Goal: Book appointment/travel/reservation

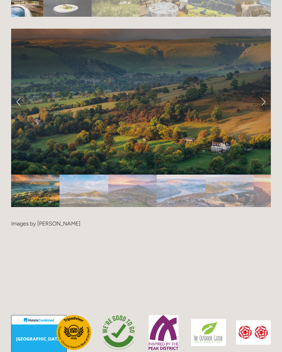
scroll to position [1428, 0]
click at [263, 96] on link "Next Slide" at bounding box center [263, 101] width 15 height 21
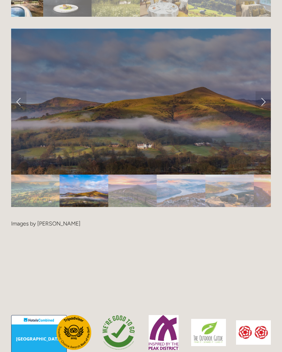
click at [265, 95] on link "Next Slide" at bounding box center [263, 101] width 15 height 21
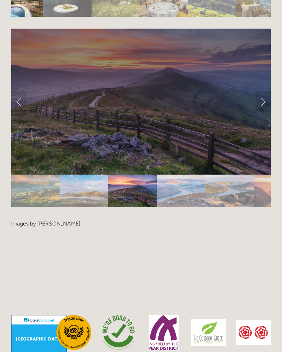
click at [271, 91] on link "Next Slide" at bounding box center [263, 101] width 15 height 21
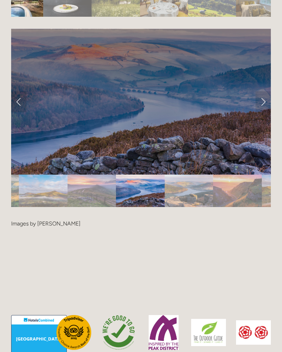
click at [262, 94] on link "Next Slide" at bounding box center [263, 101] width 15 height 21
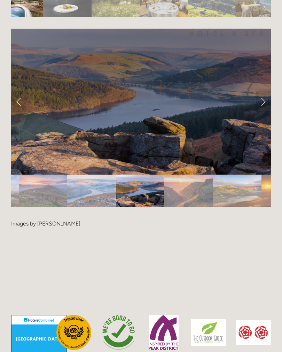
click at [266, 97] on link "Next Slide" at bounding box center [263, 101] width 15 height 21
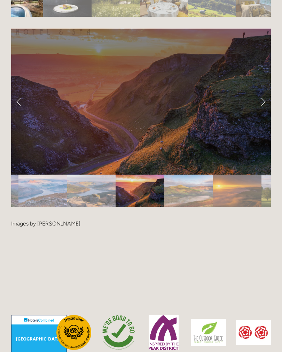
click at [264, 99] on link "Next Slide" at bounding box center [263, 101] width 15 height 21
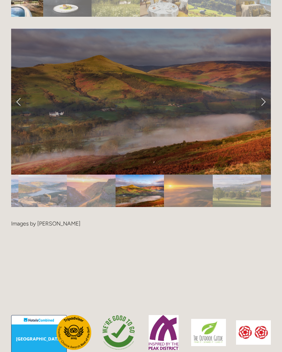
click at [263, 97] on link "Next Slide" at bounding box center [263, 101] width 15 height 21
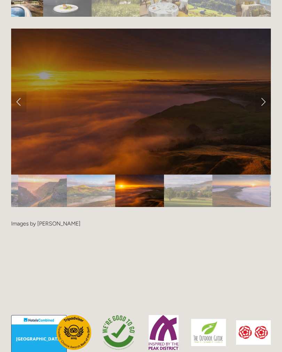
click at [263, 96] on link "Next Slide" at bounding box center [263, 101] width 15 height 21
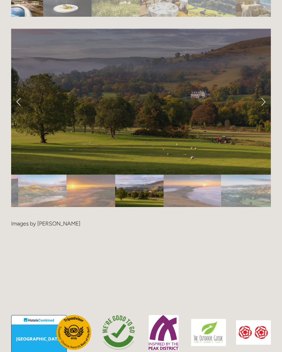
click at [264, 96] on link "Next Slide" at bounding box center [263, 101] width 15 height 21
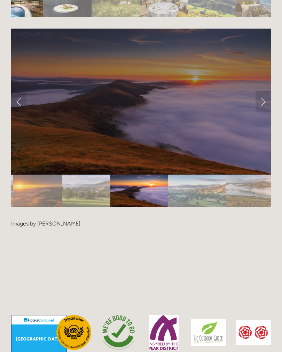
click at [261, 96] on link "Next Slide" at bounding box center [263, 101] width 15 height 21
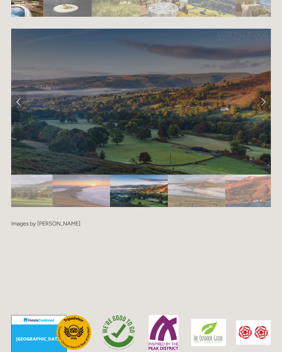
click at [263, 99] on link "Next Slide" at bounding box center [263, 101] width 15 height 21
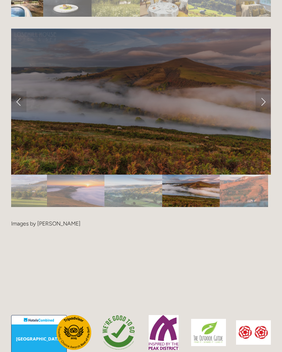
click at [260, 100] on link "Next Slide" at bounding box center [263, 101] width 15 height 21
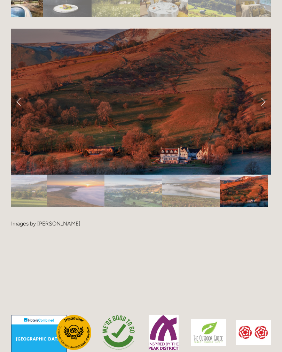
click at [263, 97] on link "Next Slide" at bounding box center [263, 101] width 15 height 21
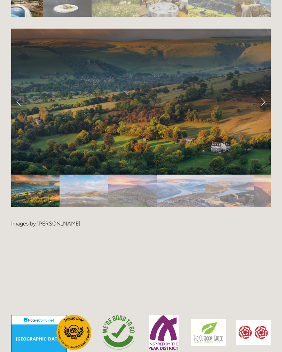
click at [260, 204] on div at bounding box center [141, 204] width 260 height 0
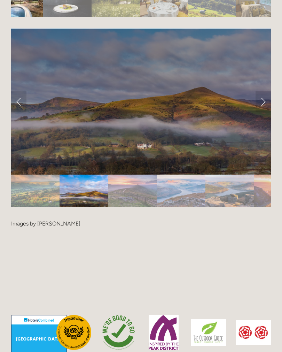
click at [265, 96] on link "Next Slide" at bounding box center [263, 101] width 15 height 21
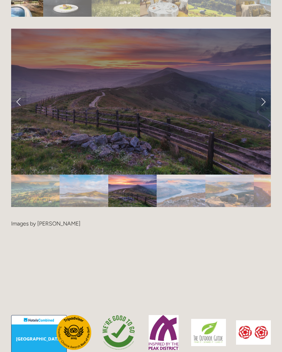
click at [264, 205] on div at bounding box center [141, 205] width 260 height 0
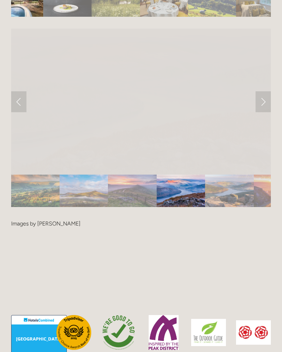
click at [265, 98] on link "Next Slide" at bounding box center [263, 101] width 15 height 21
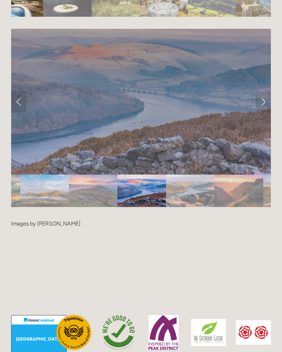
click at [265, 98] on link "Next Slide" at bounding box center [263, 101] width 15 height 21
click at [264, 98] on link "Next Slide" at bounding box center [263, 101] width 15 height 21
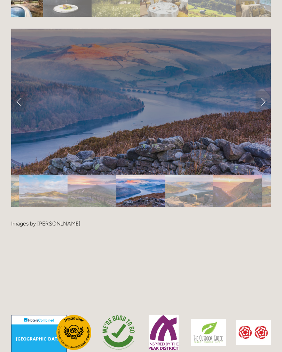
click at [267, 95] on link "Next Slide" at bounding box center [263, 101] width 15 height 21
click at [270, 94] on link "Next Slide" at bounding box center [263, 101] width 15 height 21
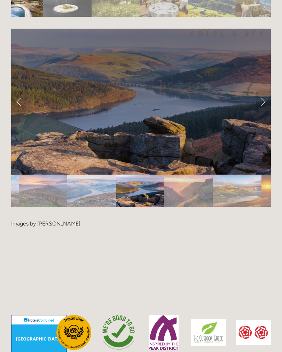
click at [268, 95] on link "Next Slide" at bounding box center [263, 101] width 15 height 21
click at [264, 94] on link "Next Slide" at bounding box center [263, 101] width 15 height 21
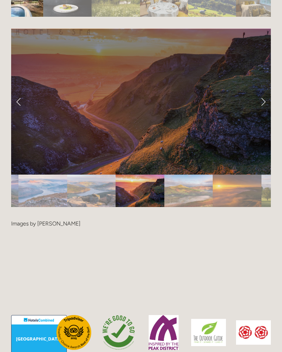
click at [266, 92] on link "Next Slide" at bounding box center [263, 101] width 15 height 21
click at [262, 96] on link "Next Slide" at bounding box center [263, 101] width 15 height 21
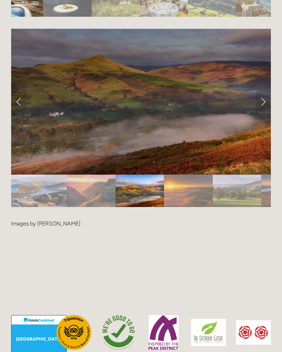
click at [265, 96] on link "Next Slide" at bounding box center [263, 101] width 15 height 21
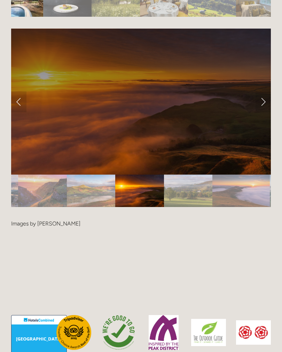
click at [264, 98] on link "Next Slide" at bounding box center [263, 101] width 15 height 21
click at [265, 94] on link "Next Slide" at bounding box center [263, 101] width 15 height 21
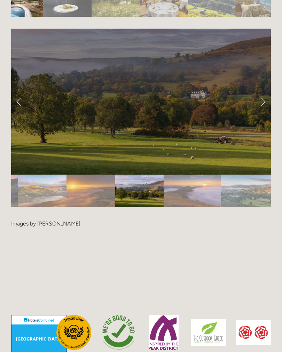
click at [262, 96] on link "Next Slide" at bounding box center [263, 101] width 15 height 21
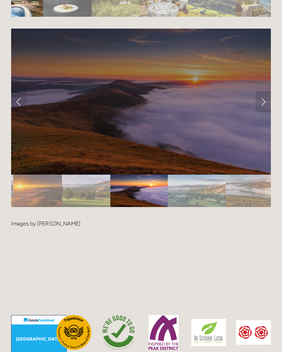
click at [262, 95] on link "Next Slide" at bounding box center [263, 101] width 15 height 21
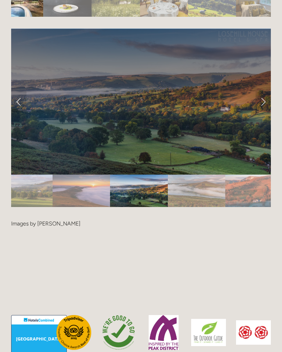
click at [259, 98] on link "Next Slide" at bounding box center [263, 101] width 15 height 21
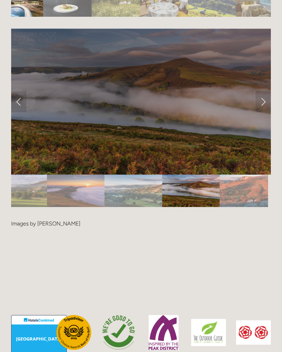
click at [263, 96] on link "Next Slide" at bounding box center [263, 101] width 15 height 21
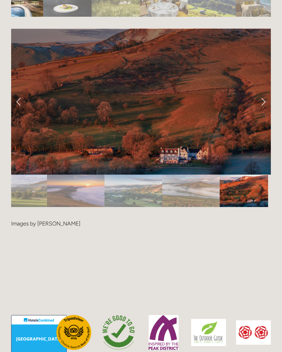
click at [261, 98] on link "Next Slide" at bounding box center [263, 101] width 15 height 21
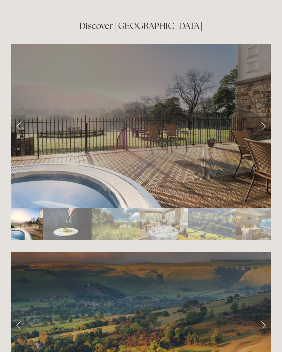
scroll to position [1204, 0]
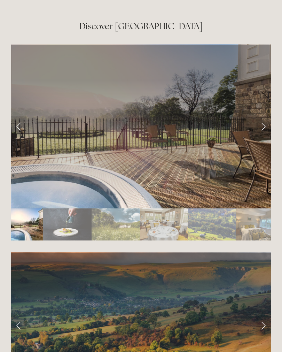
click at [262, 122] on link "Next Slide" at bounding box center [263, 126] width 15 height 21
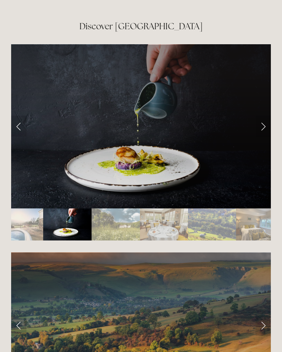
click at [266, 123] on link "Next Slide" at bounding box center [263, 126] width 15 height 21
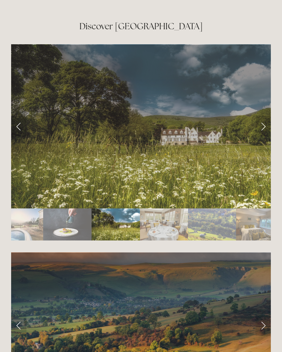
click at [265, 123] on link "Next Slide" at bounding box center [263, 126] width 15 height 21
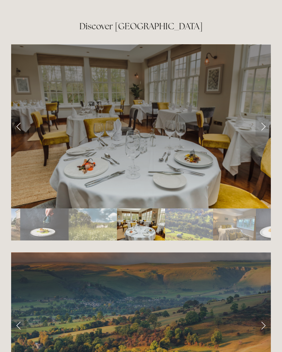
click at [266, 122] on link "Next Slide" at bounding box center [263, 126] width 15 height 21
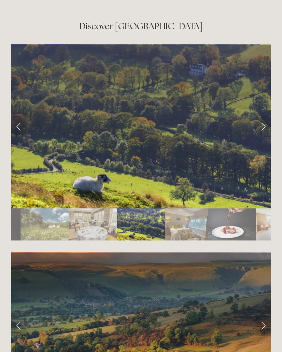
click at [263, 124] on link "Next Slide" at bounding box center [263, 126] width 15 height 21
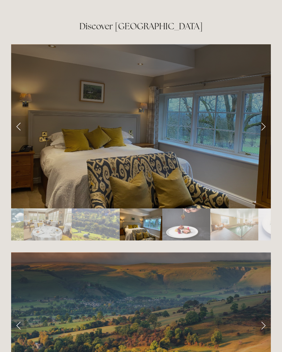
click at [264, 125] on link "Next Slide" at bounding box center [263, 126] width 15 height 21
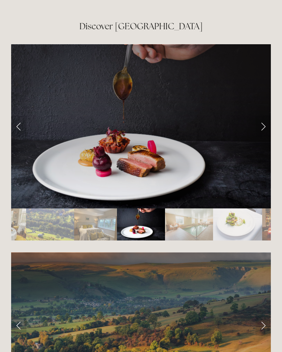
click at [266, 121] on link "Next Slide" at bounding box center [263, 126] width 15 height 21
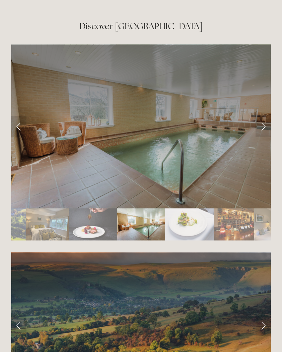
click at [267, 122] on link "Next Slide" at bounding box center [263, 126] width 15 height 21
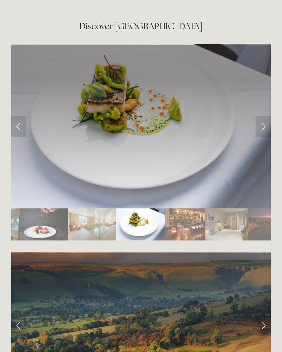
click at [266, 117] on link "Next Slide" at bounding box center [263, 126] width 15 height 21
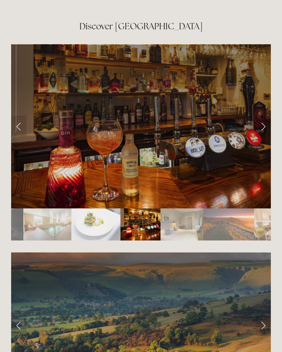
click at [264, 118] on link "Next Slide" at bounding box center [263, 126] width 15 height 21
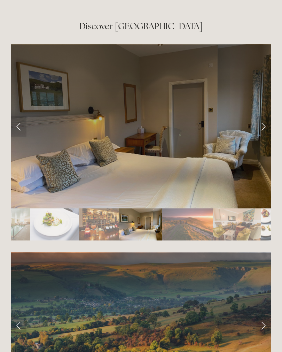
click at [269, 119] on link "Next Slide" at bounding box center [263, 126] width 15 height 21
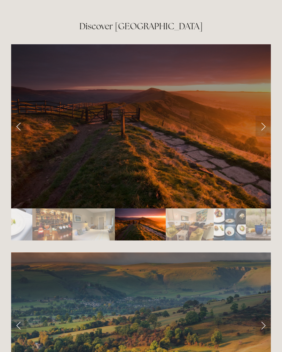
click at [267, 120] on link "Next Slide" at bounding box center [263, 126] width 15 height 21
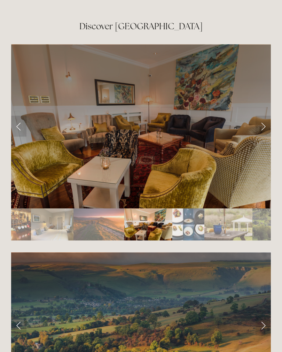
click at [266, 120] on link "Next Slide" at bounding box center [263, 126] width 15 height 21
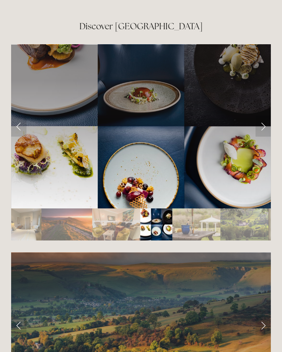
click at [270, 116] on link "Next Slide" at bounding box center [263, 126] width 15 height 21
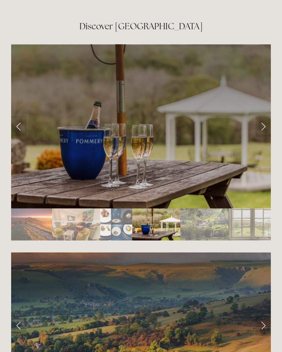
click at [269, 119] on link "Next Slide" at bounding box center [263, 126] width 15 height 21
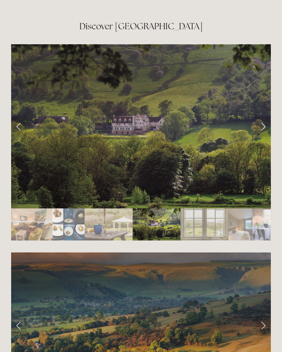
click at [269, 118] on link "Next Slide" at bounding box center [263, 126] width 15 height 21
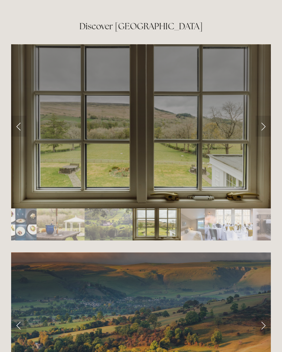
click at [266, 122] on link "Next Slide" at bounding box center [263, 126] width 15 height 21
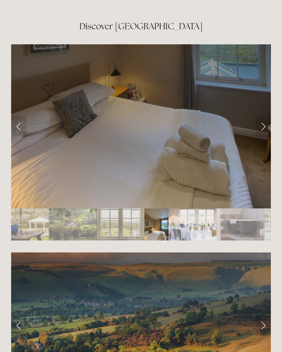
click at [266, 119] on link "Next Slide" at bounding box center [263, 126] width 15 height 21
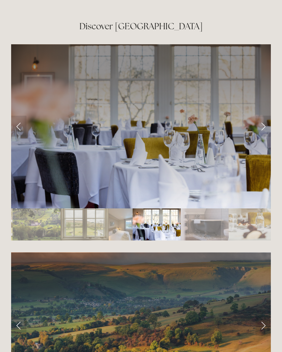
click at [264, 122] on link "Next Slide" at bounding box center [263, 126] width 15 height 21
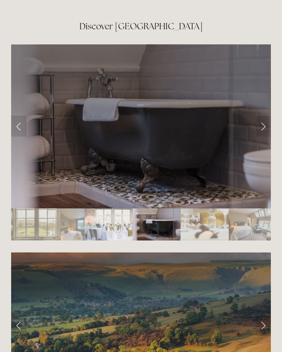
click at [266, 118] on link "Next Slide" at bounding box center [263, 126] width 15 height 21
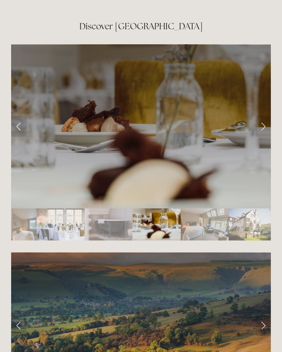
click at [265, 119] on link "Next Slide" at bounding box center [263, 126] width 15 height 21
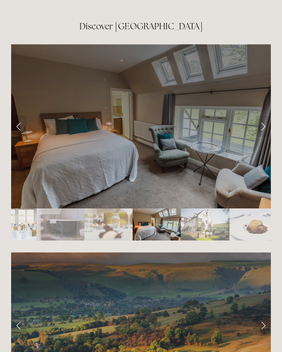
click at [263, 120] on link "Next Slide" at bounding box center [263, 126] width 15 height 21
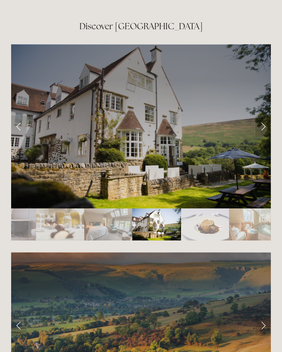
click at [266, 119] on link "Next Slide" at bounding box center [263, 126] width 15 height 21
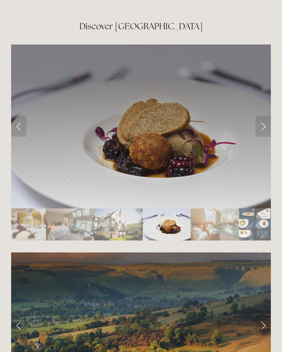
click at [265, 123] on link "Next Slide" at bounding box center [263, 126] width 15 height 21
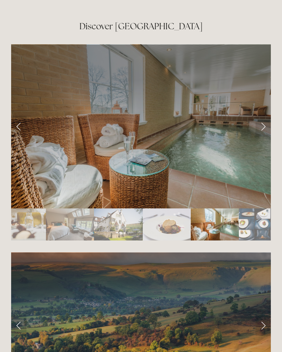
click at [269, 118] on link "Next Slide" at bounding box center [263, 126] width 15 height 21
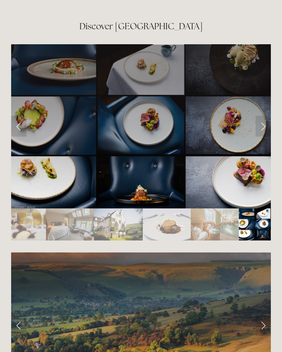
click at [269, 119] on link "Next Slide" at bounding box center [263, 126] width 15 height 21
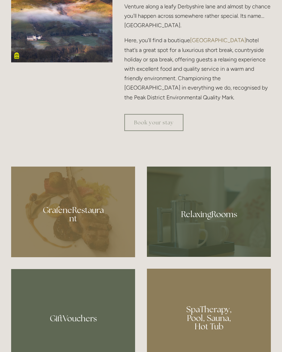
scroll to position [372, 0]
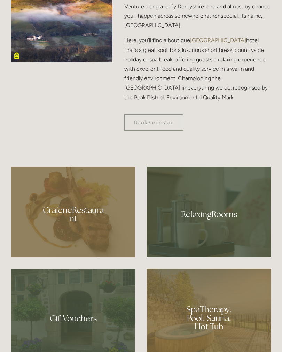
click at [171, 131] on link "Book your stay" at bounding box center [153, 122] width 59 height 17
